Goal: Task Accomplishment & Management: Manage account settings

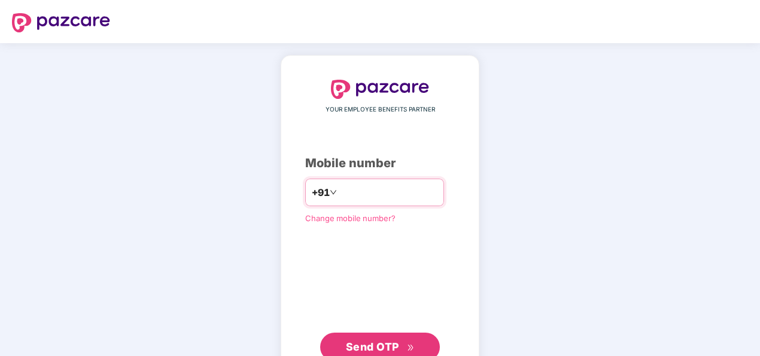
type input "**********"
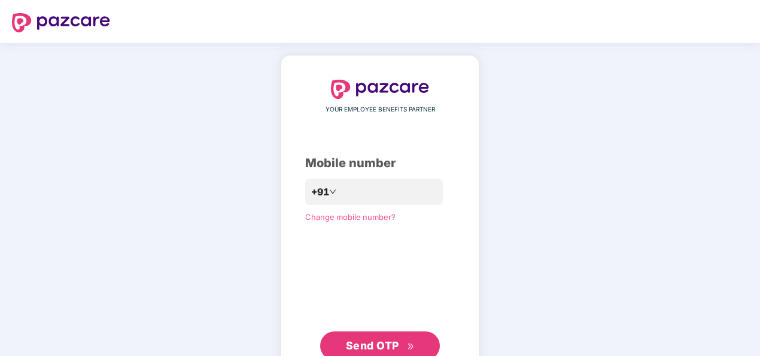
click at [401, 348] on span "Send OTP" at bounding box center [380, 345] width 69 height 17
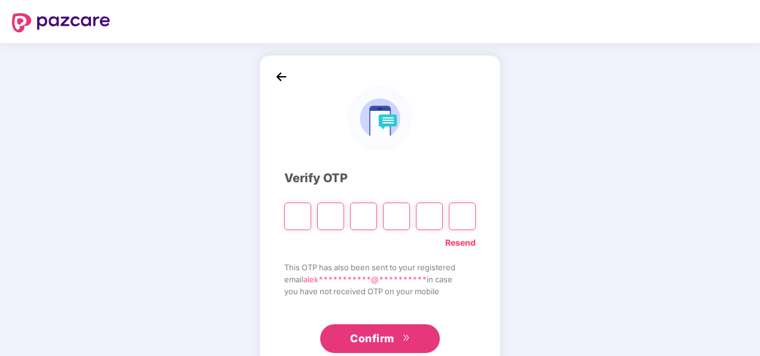
click at [300, 224] on input "Please enter verification code. Digit 1" at bounding box center [297, 216] width 27 height 28
paste input "*"
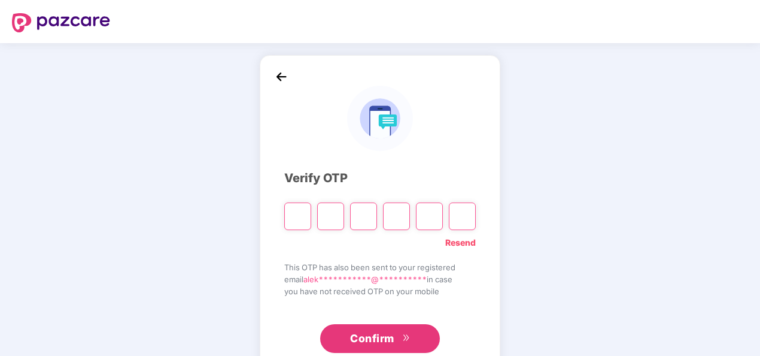
type input "*"
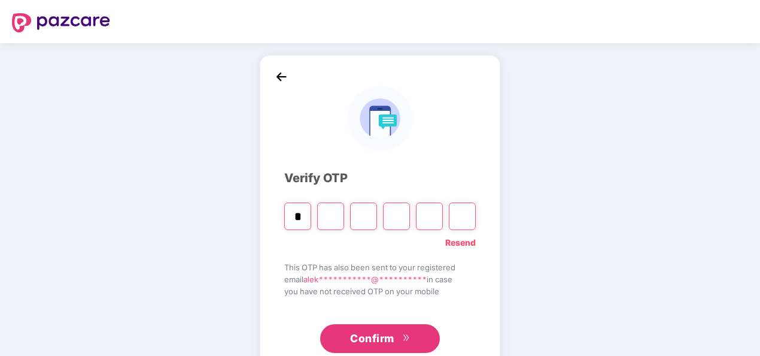
type input "*"
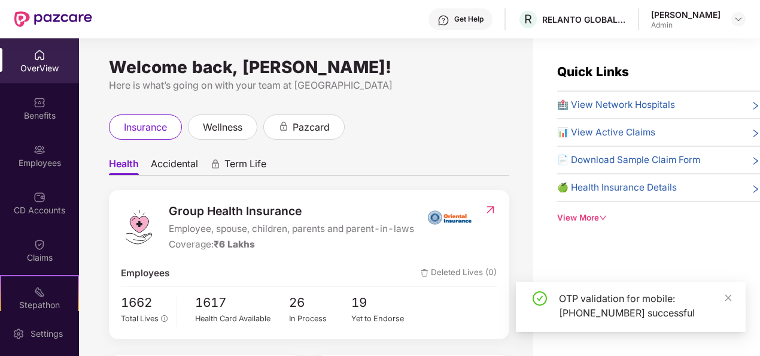
scroll to position [105, 0]
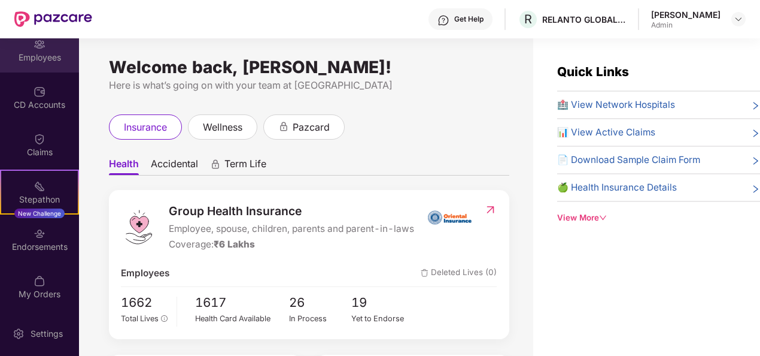
click at [59, 38] on div "Employees" at bounding box center [39, 50] width 79 height 45
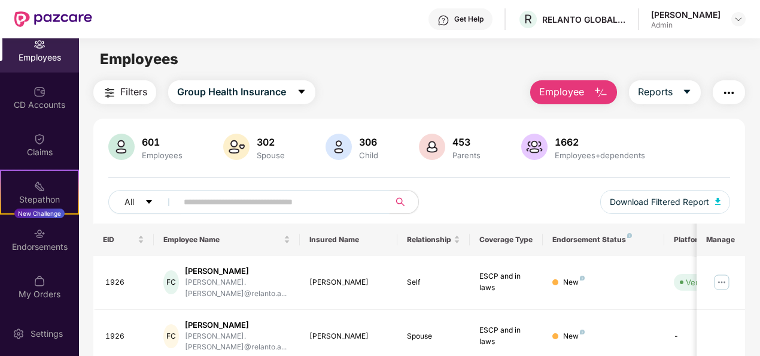
click at [250, 204] on input "text" at bounding box center [279, 202] width 190 height 18
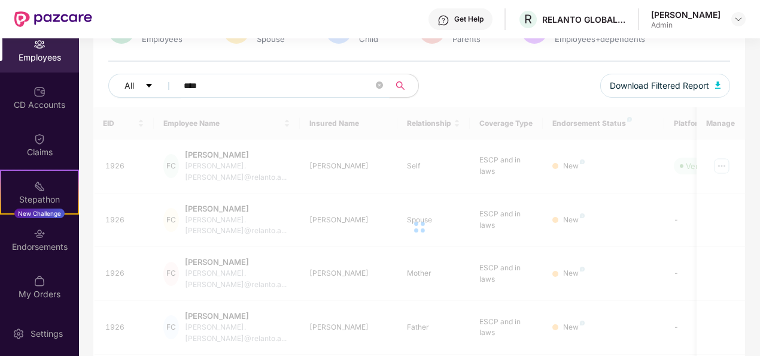
scroll to position [117, 0]
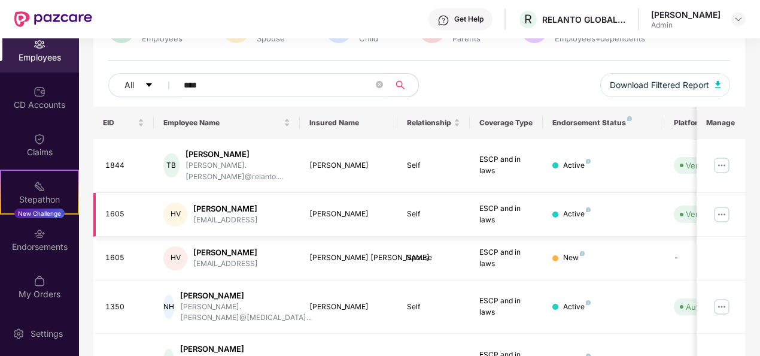
type input "****"
click at [720, 205] on img at bounding box center [722, 214] width 19 height 19
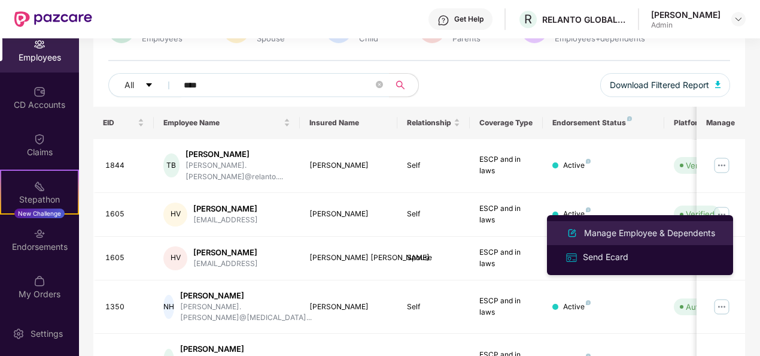
click at [635, 236] on div "Manage Employee & Dependents" at bounding box center [650, 232] width 136 height 13
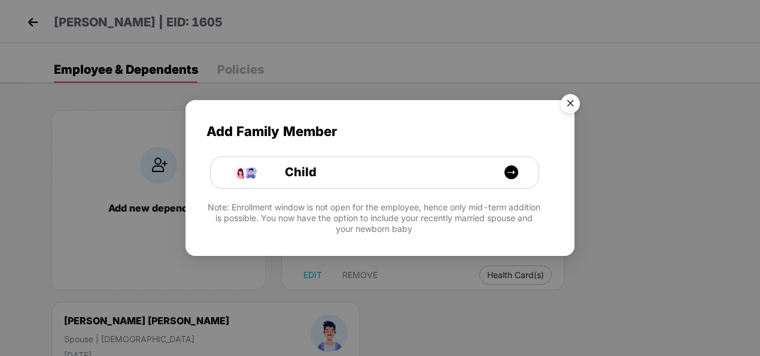
click at [574, 96] on img "Close" at bounding box center [571, 106] width 34 height 34
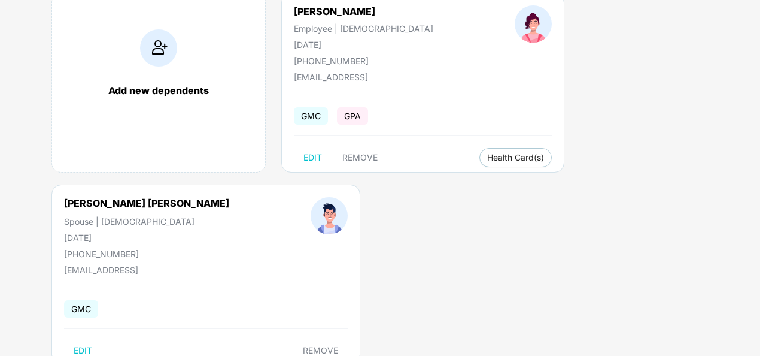
scroll to position [156, 0]
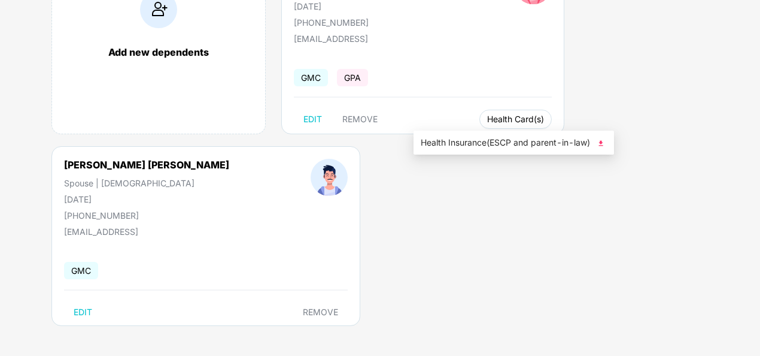
click at [480, 111] on button "Health Card(s)" at bounding box center [516, 119] width 72 height 19
click at [497, 138] on span "Health Insurance(ESCP and parent-in-law)" at bounding box center [514, 142] width 186 height 13
click at [535, 216] on div "Add new dependents [PERSON_NAME] Employee | [DEMOGRAPHIC_DATA] [DATE] [PHONE_NU…" at bounding box center [394, 146] width 733 height 419
